Goal: Task Accomplishment & Management: Manage account settings

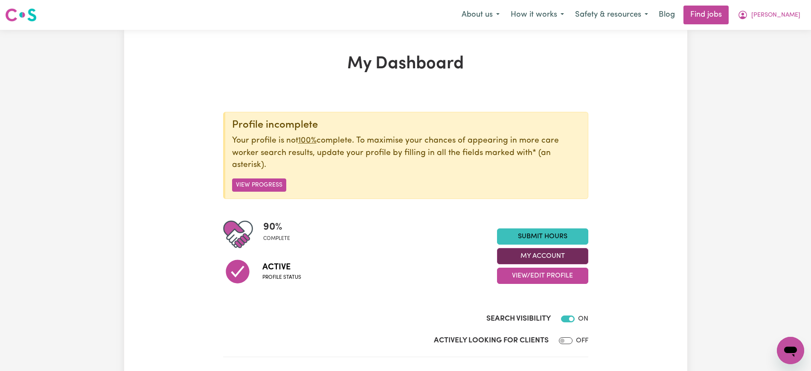
click at [517, 250] on button "My Account" at bounding box center [542, 256] width 91 height 16
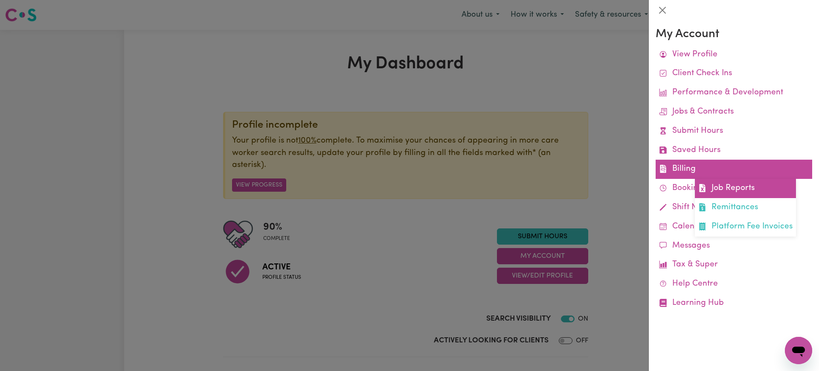
click at [714, 187] on link "Job Reports" at bounding box center [745, 188] width 101 height 19
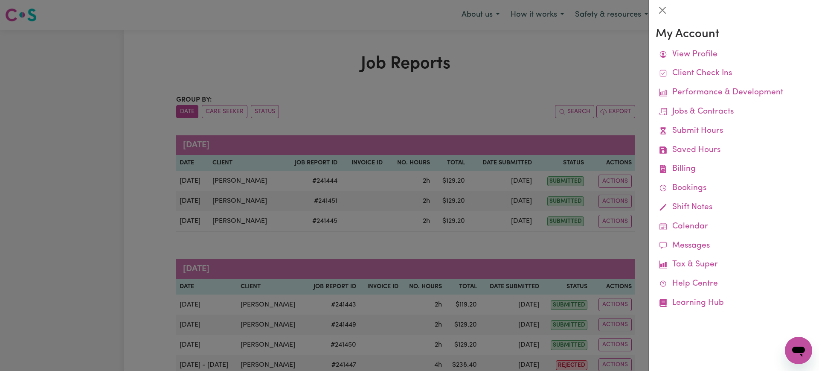
click at [540, 71] on div at bounding box center [409, 185] width 819 height 371
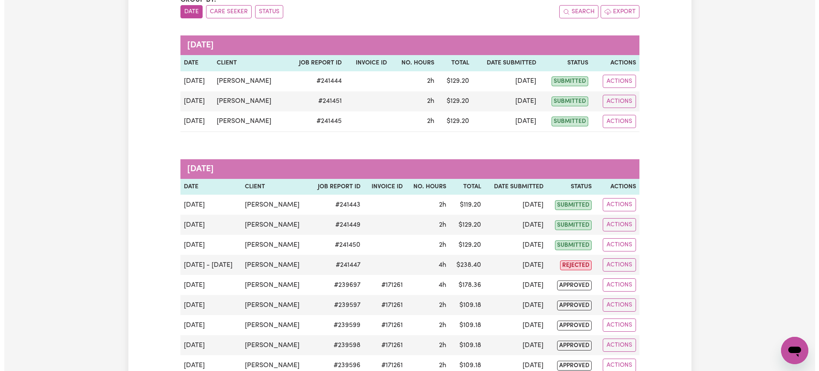
scroll to position [107, 0]
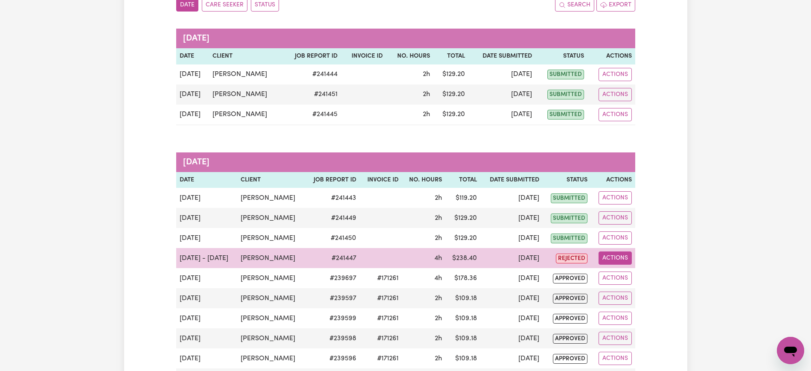
click at [616, 255] on button "Actions" at bounding box center [614, 257] width 33 height 13
click at [624, 279] on link "View Job Report" at bounding box center [636, 277] width 73 height 17
select select "pm"
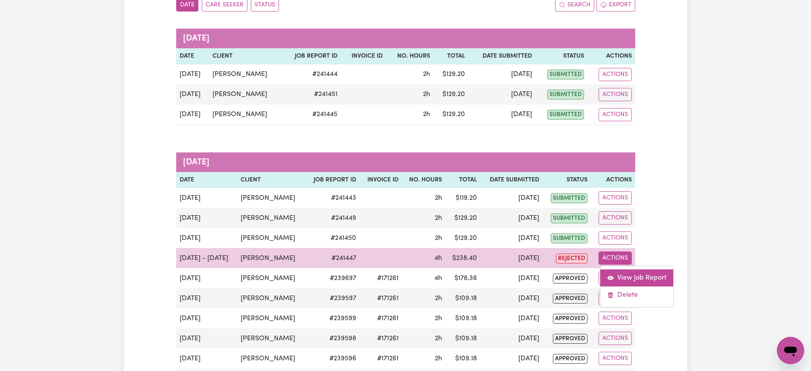
select select "pm"
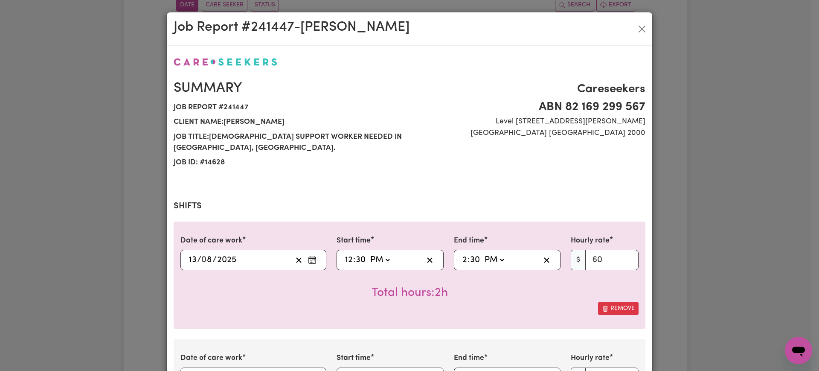
select select "60-Weekday"
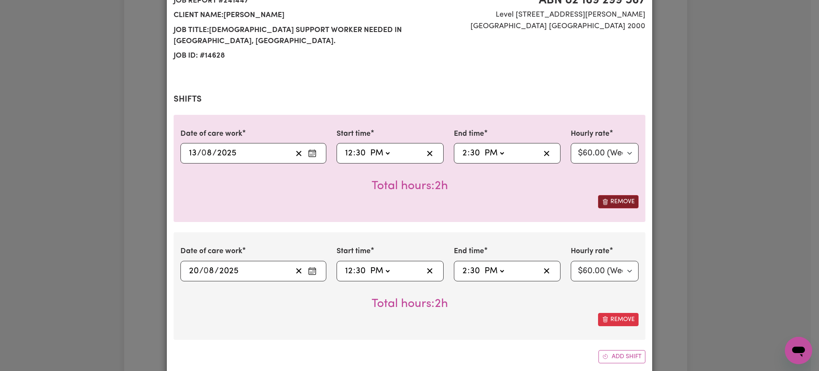
click at [604, 201] on icon "Remove this shift" at bounding box center [605, 201] width 2 height 5
type input "[DATE]"
type input "20"
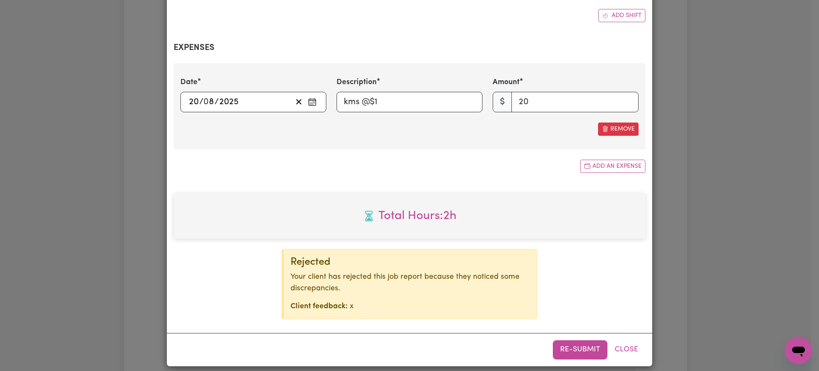
scroll to position [337, 0]
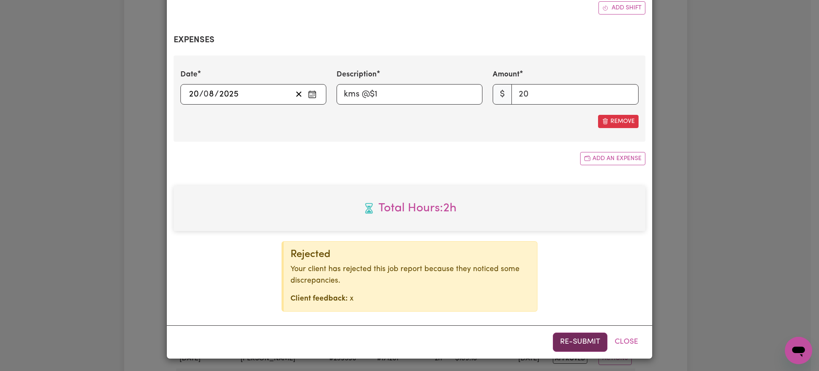
click at [576, 341] on button "Re-submit" at bounding box center [580, 341] width 55 height 19
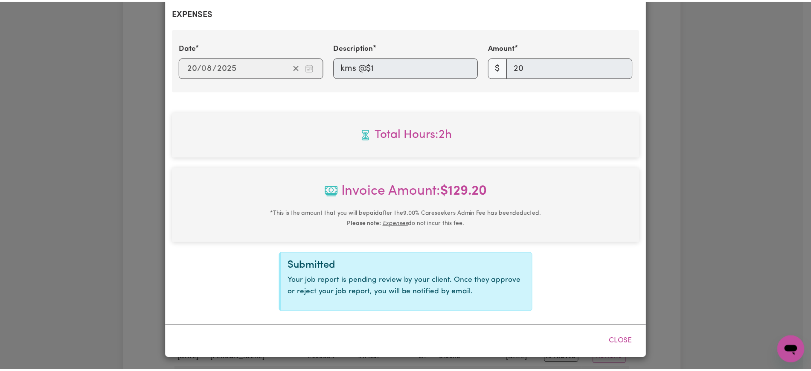
scroll to position [328, 0]
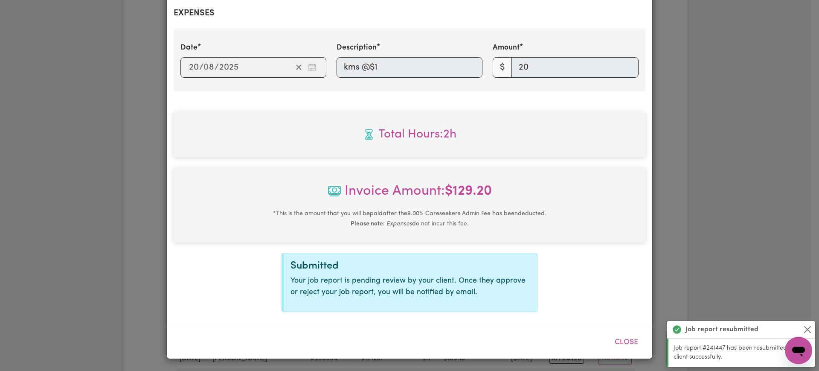
click at [782, 148] on div "Job Report # 241447 - [PERSON_NAME] Summary Job report # 241447 Client name: [P…" at bounding box center [409, 185] width 819 height 371
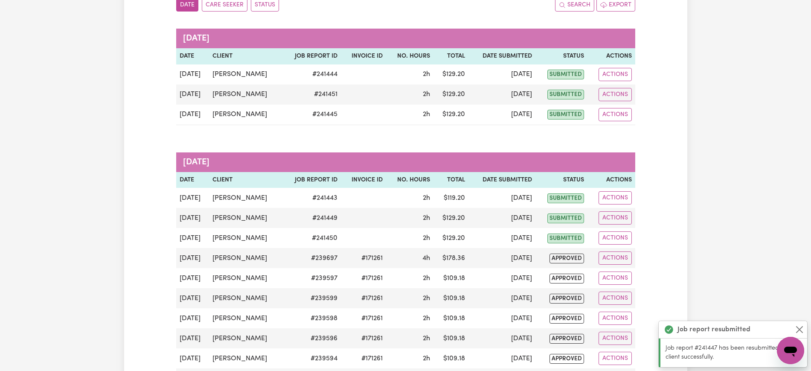
scroll to position [0, 0]
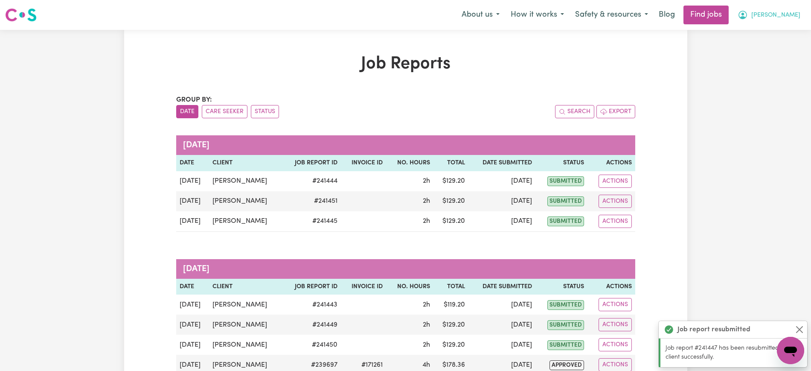
click at [748, 12] on icon "My Account" at bounding box center [743, 15] width 10 height 10
click at [769, 60] on link "Logout" at bounding box center [771, 65] width 67 height 16
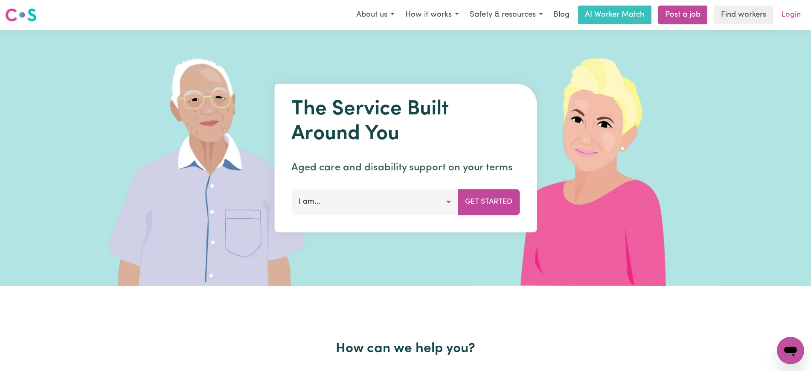
click at [788, 11] on link "Login" at bounding box center [790, 15] width 29 height 19
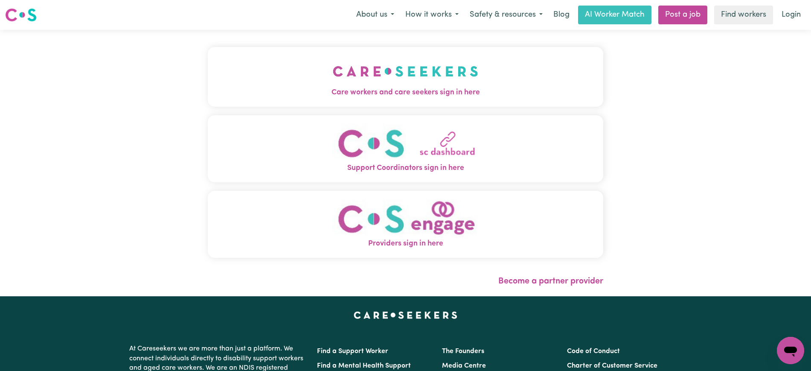
click at [395, 83] on img "Care workers and care seekers sign in here" at bounding box center [405, 71] width 145 height 32
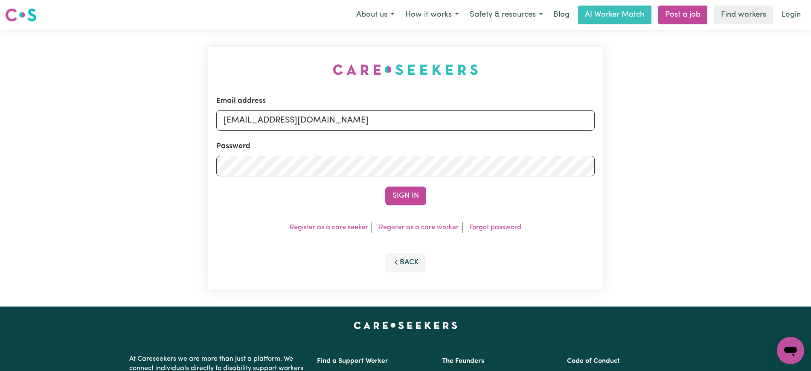
drag, startPoint x: 283, startPoint y: 29, endPoint x: 287, endPoint y: 29, distance: 4.4
click at [283, 29] on nav "Menu About us How it works Safety & resources Blog AI Worker Match Post a job F…" at bounding box center [405, 15] width 811 height 30
drag, startPoint x: 267, startPoint y: 124, endPoint x: 584, endPoint y: 128, distance: 317.8
click at [567, 129] on input "[EMAIL_ADDRESS][DOMAIN_NAME]" at bounding box center [405, 120] width 378 height 20
type input "[EMAIL_ADDRESS][DOMAIN_NAME]"
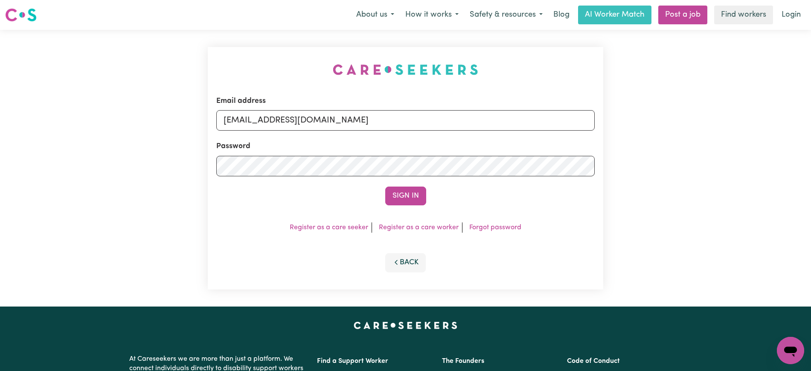
click at [385, 186] on button "Sign In" at bounding box center [405, 195] width 41 height 19
